Goal: Information Seeking & Learning: Learn about a topic

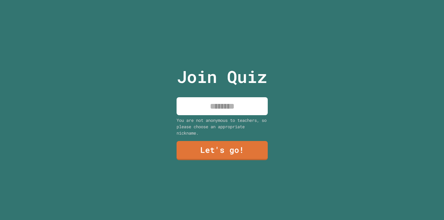
click at [200, 109] on input at bounding box center [222, 106] width 91 height 18
type input "****"
click at [216, 143] on link "Let's go!" at bounding box center [222, 150] width 85 height 20
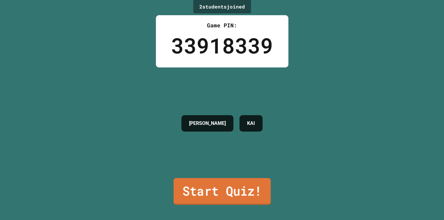
click at [221, 184] on link "Start Quiz!" at bounding box center [222, 191] width 97 height 27
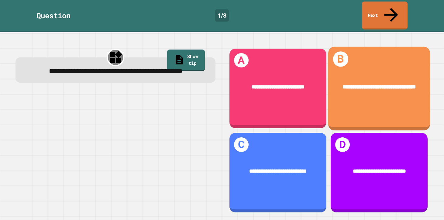
click at [380, 90] on div "**********" at bounding box center [379, 86] width 102 height 31
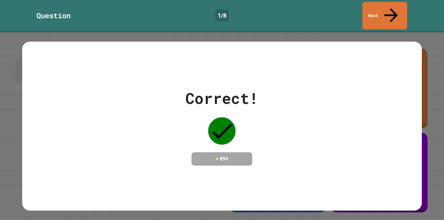
click at [390, 7] on icon at bounding box center [391, 15] width 20 height 21
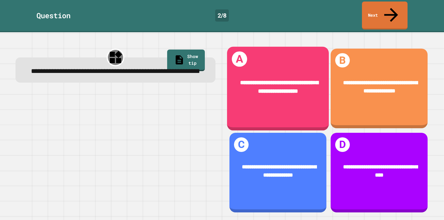
click at [293, 88] on div "**********" at bounding box center [278, 87] width 102 height 40
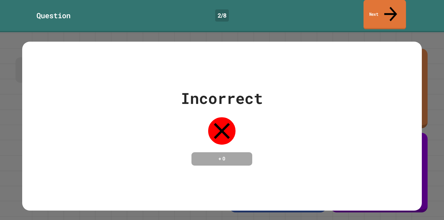
click at [372, 7] on link "Next" at bounding box center [385, 14] width 43 height 29
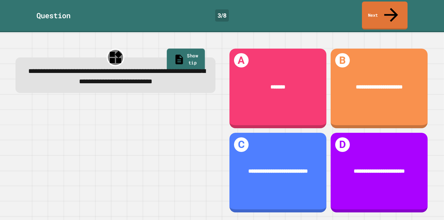
click at [179, 49] on link "Show tip" at bounding box center [186, 60] width 38 height 23
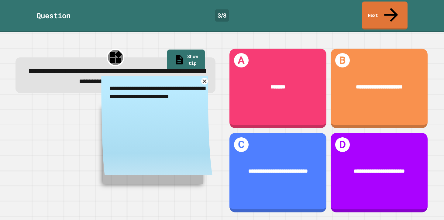
click at [201, 79] on textarea "**********" at bounding box center [156, 92] width 111 height 32
click at [204, 79] on icon at bounding box center [204, 81] width 5 height 5
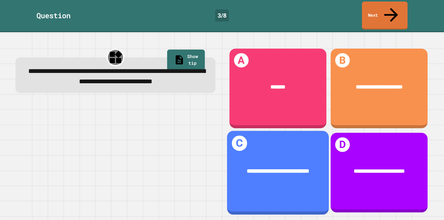
click at [277, 140] on div "**********" at bounding box center [278, 173] width 102 height 84
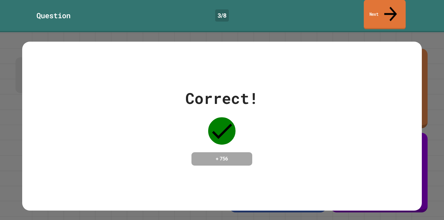
click at [386, 7] on link "Next" at bounding box center [385, 14] width 42 height 29
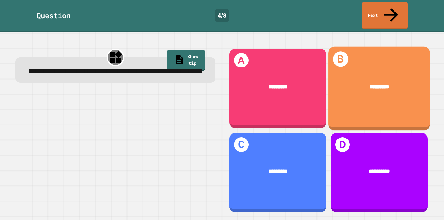
click at [389, 85] on div "*********" at bounding box center [379, 86] width 102 height 31
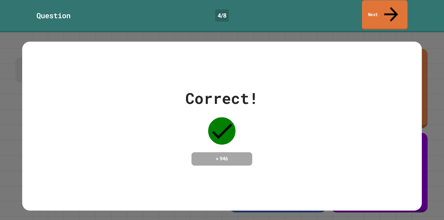
click at [384, 8] on link "Next" at bounding box center [385, 14] width 46 height 29
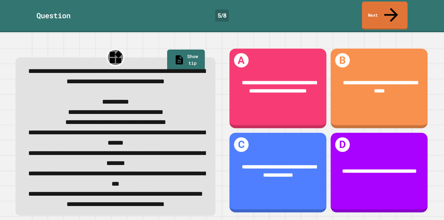
scroll to position [14, 0]
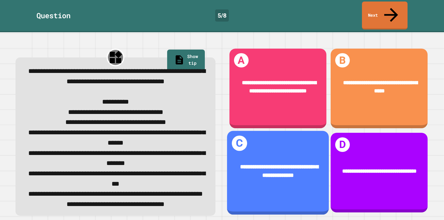
click at [254, 164] on span "**********" at bounding box center [279, 171] width 78 height 14
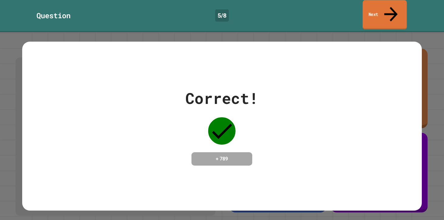
click at [377, 11] on link "Next" at bounding box center [385, 14] width 44 height 29
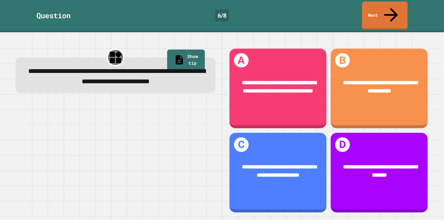
click at [173, 41] on div "**********" at bounding box center [115, 130] width 213 height 179
click at [176, 54] on icon at bounding box center [179, 59] width 7 height 10
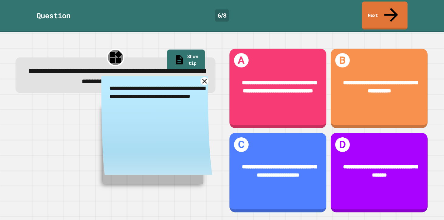
click at [205, 77] on icon at bounding box center [205, 81] width 8 height 8
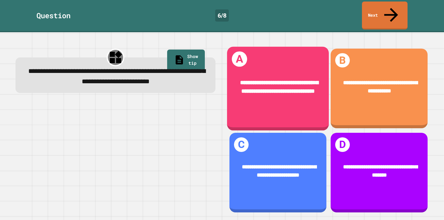
click at [282, 97] on div "**********" at bounding box center [278, 87] width 102 height 40
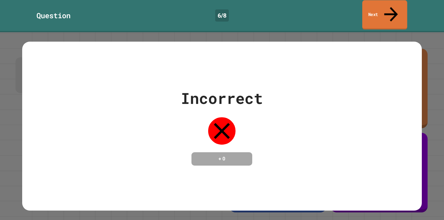
click at [394, 14] on link "Next" at bounding box center [385, 14] width 45 height 29
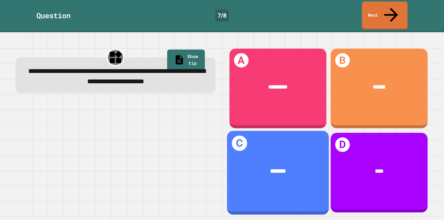
click at [272, 176] on div "*******" at bounding box center [278, 171] width 102 height 31
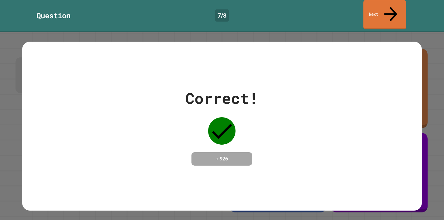
click at [384, 9] on link "Next" at bounding box center [384, 14] width 43 height 29
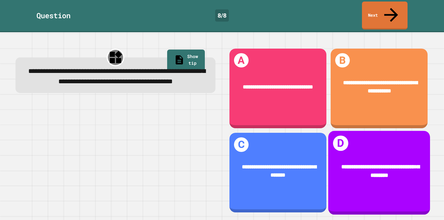
click at [363, 131] on div "**********" at bounding box center [379, 173] width 102 height 84
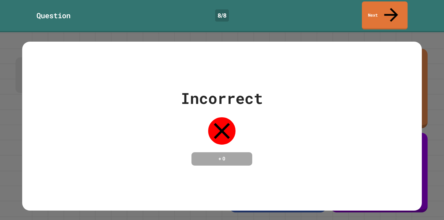
click at [385, 9] on link "Next" at bounding box center [385, 16] width 46 height 28
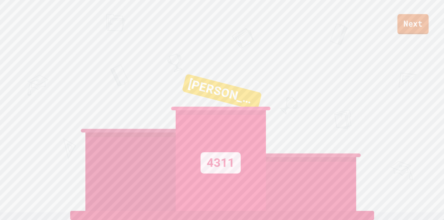
click at [407, 29] on link "Next" at bounding box center [413, 24] width 31 height 20
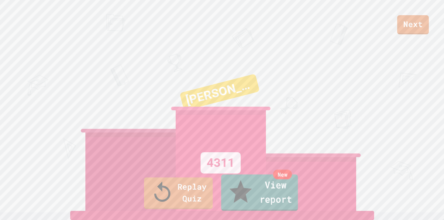
click at [251, 197] on link "New View report" at bounding box center [259, 193] width 77 height 36
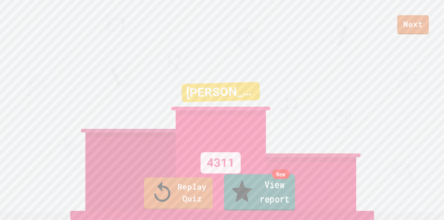
click at [262, 196] on link "New View report" at bounding box center [259, 192] width 71 height 36
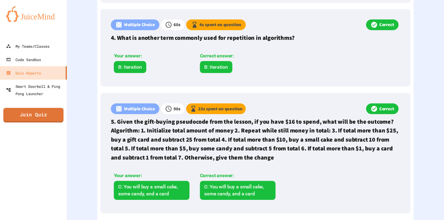
scroll to position [765, 0]
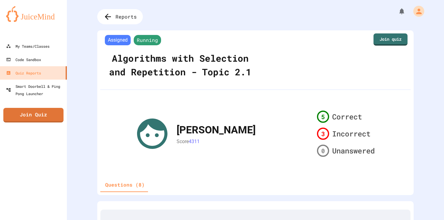
click at [151, 33] on div "Assigned Running Algorithms with Selection and Repetition - Topic 2.1 Join quiz…" at bounding box center [255, 112] width 317 height 165
click at [127, 18] on span "Reports" at bounding box center [126, 17] width 23 height 8
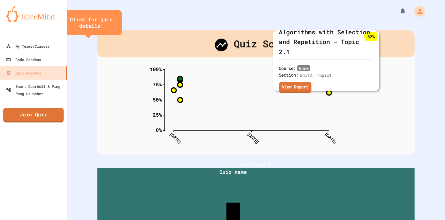
click at [304, 86] on link "View Report" at bounding box center [295, 87] width 32 height 11
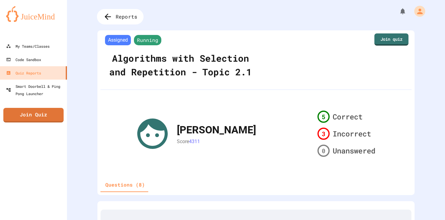
click at [121, 11] on div "Reports" at bounding box center [120, 17] width 47 height 16
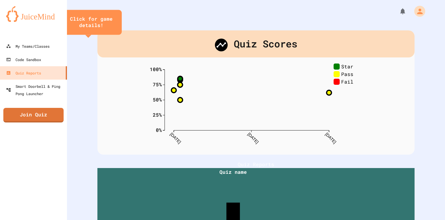
scroll to position [134, 0]
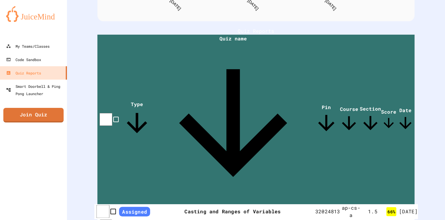
click at [125, 204] on th "Assigned" at bounding box center [134, 211] width 31 height 15
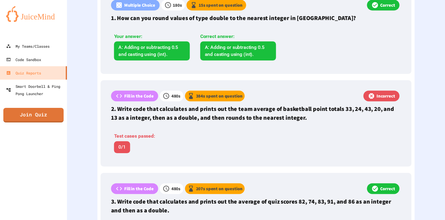
scroll to position [221, 0]
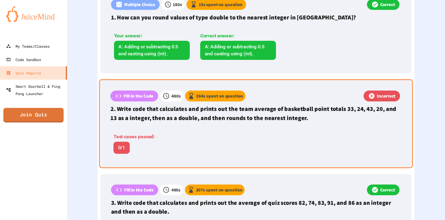
click at [138, 97] on p "Fill in the Code" at bounding box center [138, 96] width 30 height 7
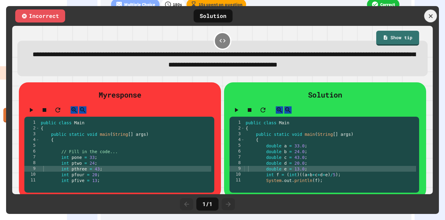
click at [430, 19] on icon at bounding box center [430, 16] width 7 height 7
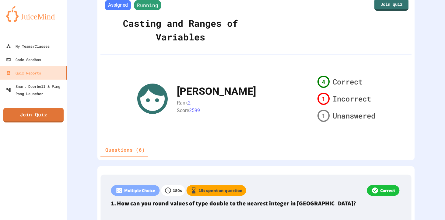
scroll to position [0, 0]
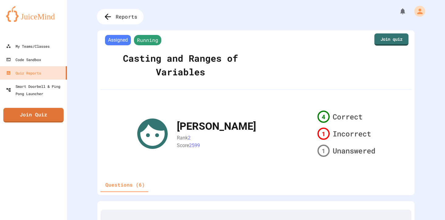
click at [117, 14] on span "Reports" at bounding box center [127, 17] width 22 height 8
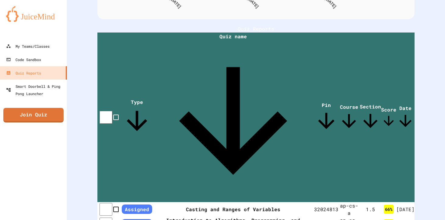
scroll to position [171, 0]
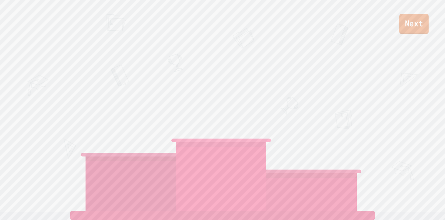
click at [409, 23] on link "Next" at bounding box center [413, 24] width 29 height 20
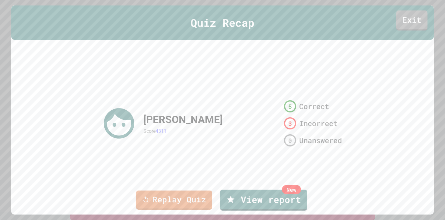
click at [409, 23] on link "Exit" at bounding box center [411, 21] width 31 height 20
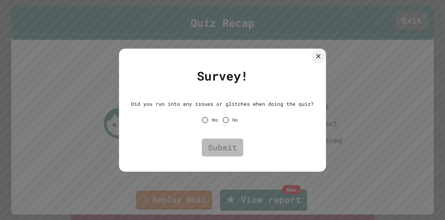
click at [315, 60] on div at bounding box center [318, 56] width 15 height 15
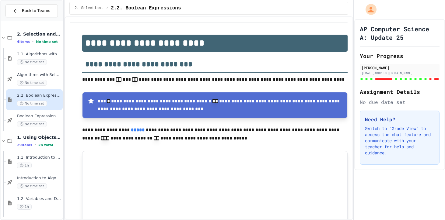
type input "*"
click at [46, 116] on span "Boolean Expressions - Quiz" at bounding box center [39, 116] width 44 height 5
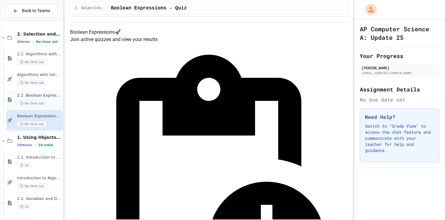
click at [48, 98] on span "2.2. Boolean Expressions" at bounding box center [39, 95] width 44 height 5
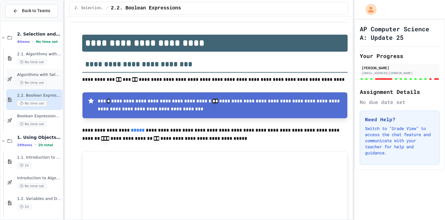
click at [54, 71] on div "Algorithms with Selection and Repetition - Topic 2.1 No time set" at bounding box center [34, 79] width 57 height 21
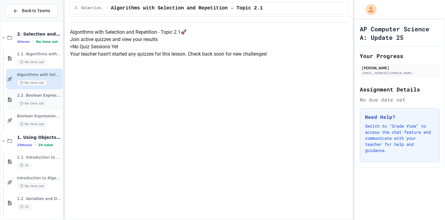
click at [50, 97] on span "2.2. Boolean Expressions" at bounding box center [39, 95] width 44 height 5
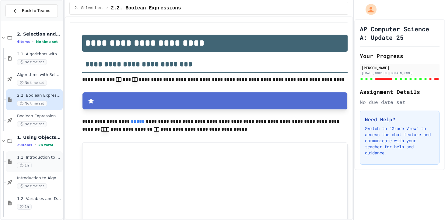
type input "*"
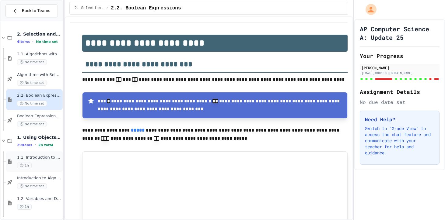
type input "*"
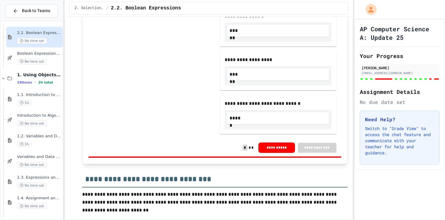
scroll to position [1963, 0]
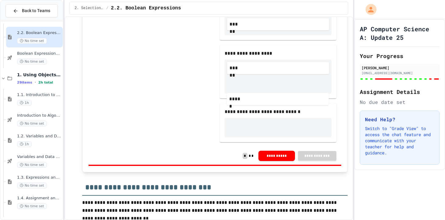
drag, startPoint x: 281, startPoint y: 134, endPoint x: 279, endPoint y: 90, distance: 43.5
drag, startPoint x: 274, startPoint y: 105, endPoint x: 262, endPoint y: 141, distance: 38.5
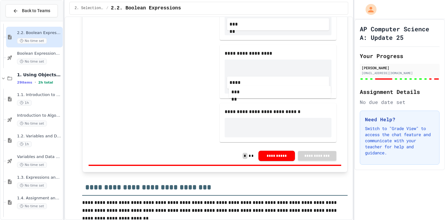
drag, startPoint x: 262, startPoint y: 139, endPoint x: 264, endPoint y: 93, distance: 45.6
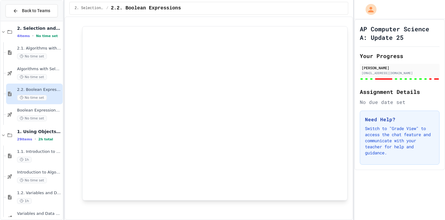
scroll to position [0, 0]
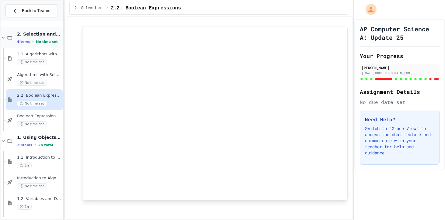
click at [28, 35] on span "2. Selection and Iteration" at bounding box center [39, 33] width 44 height 5
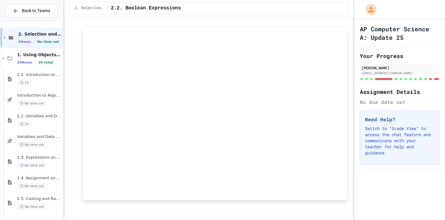
click at [28, 35] on span "2. Selection and Iteration" at bounding box center [39, 33] width 43 height 5
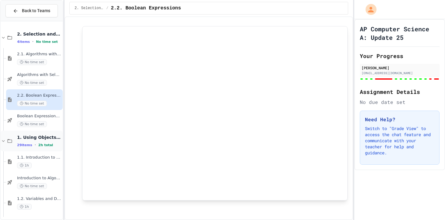
click at [21, 136] on span "1. Using Objects and Methods" at bounding box center [39, 137] width 44 height 5
click at [30, 117] on span "Boolean Expressions - Quiz" at bounding box center [39, 116] width 44 height 5
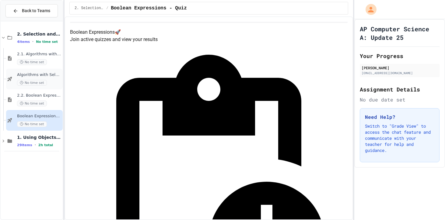
click at [50, 77] on span "Algorithms with Selection and Repetition - Topic 2.1" at bounding box center [39, 74] width 44 height 5
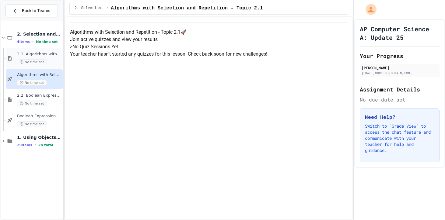
click at [55, 54] on span "2.1. Algorithms with Selection and Repetition" at bounding box center [39, 54] width 44 height 5
